Goal: Information Seeking & Learning: Learn about a topic

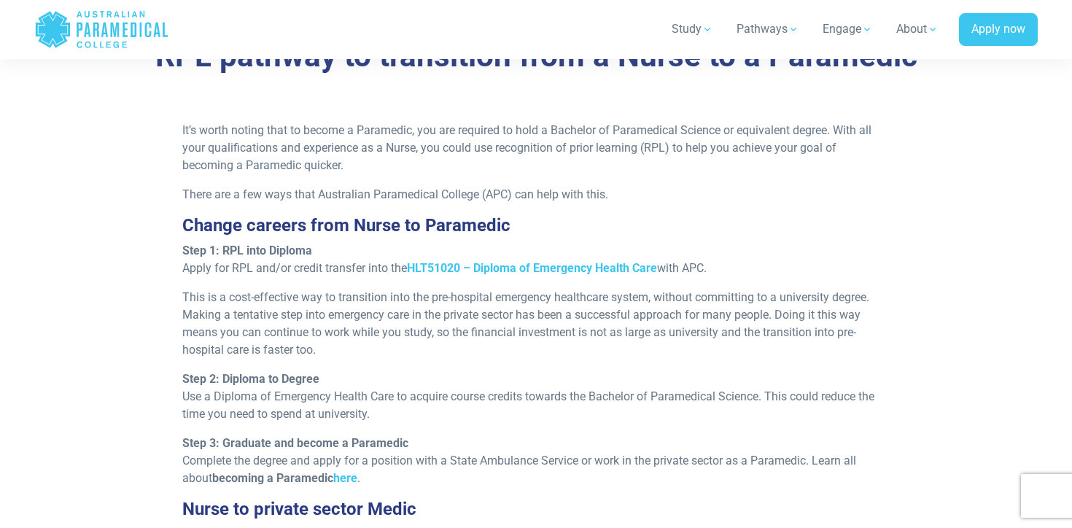
scroll to position [1241, 0]
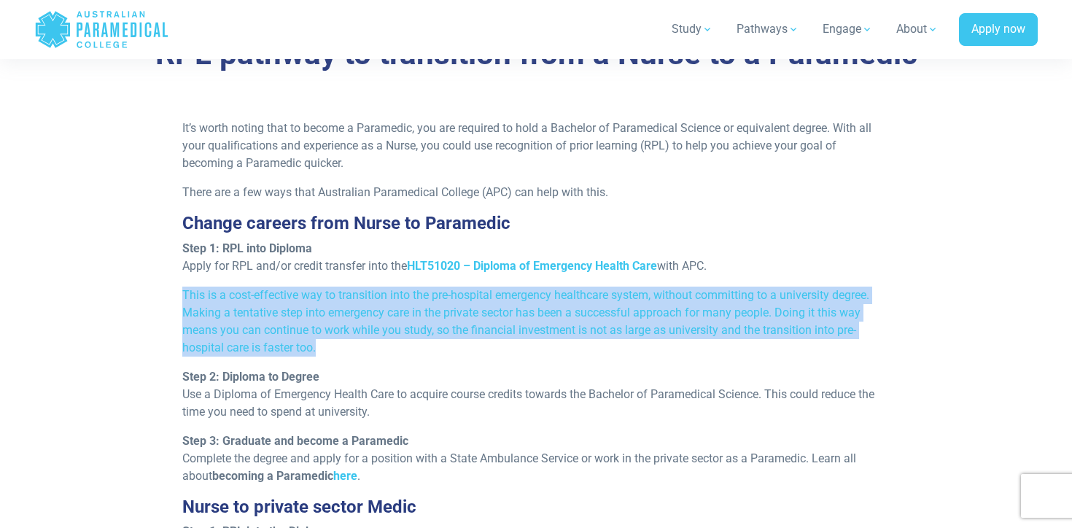
drag, startPoint x: 179, startPoint y: 289, endPoint x: 382, endPoint y: 355, distance: 212.5
click at [382, 355] on div "It’s worth noting that to become a Paramedic, you are required to hold a Bachel…" at bounding box center [537, 423] width 726 height 606
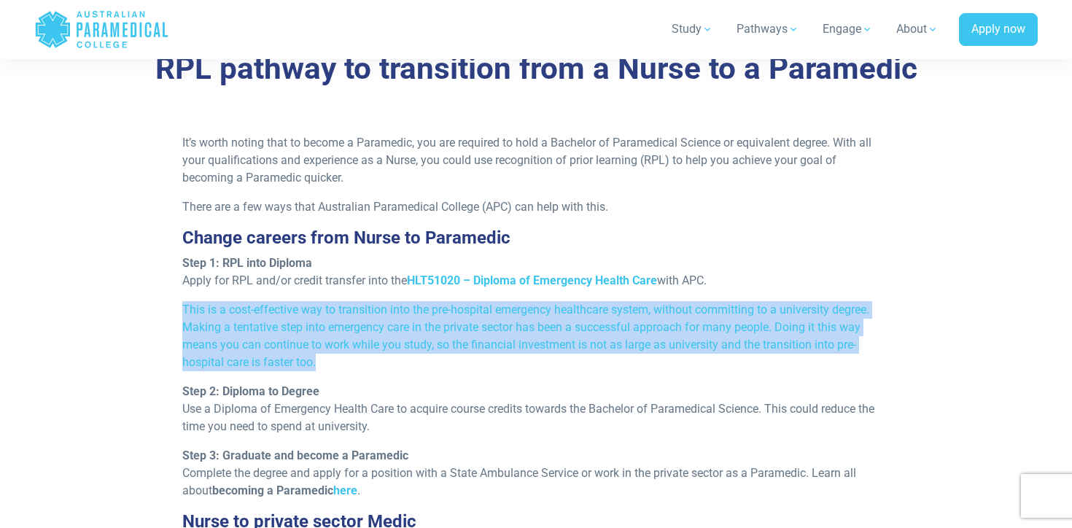
scroll to position [1228, 0]
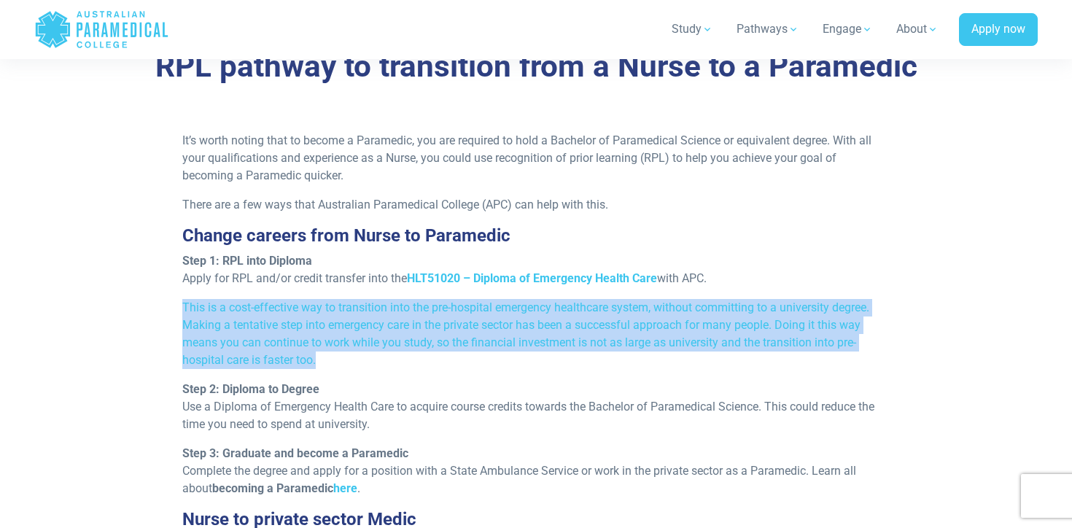
click at [419, 311] on p "This is a cost-effective way to transition into the pre-hospital emergency heal…" at bounding box center [536, 334] width 708 height 70
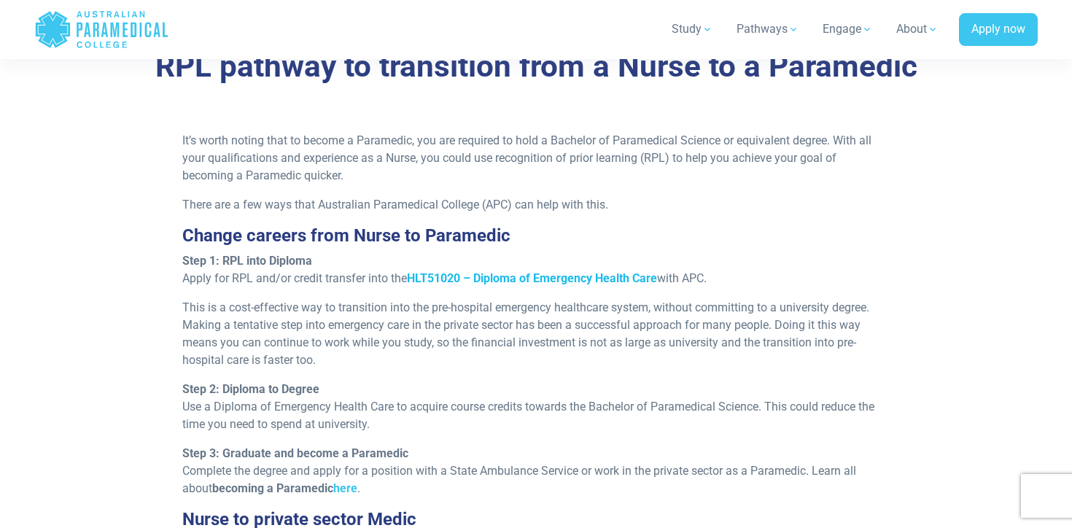
click at [554, 280] on strong "HLT51020 – Diploma of Emergency Health Care" at bounding box center [532, 278] width 250 height 14
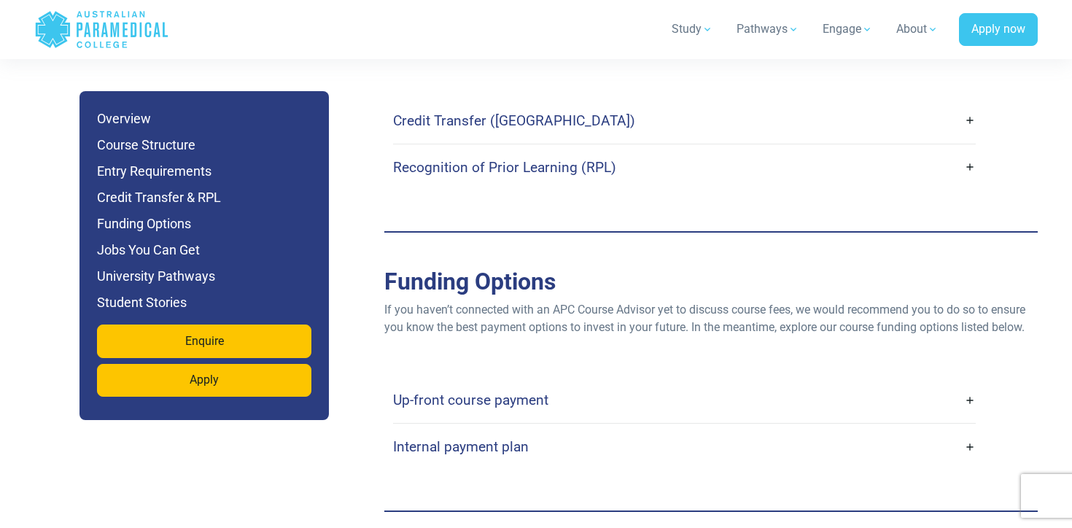
scroll to position [4587, 0]
